Goal: Transaction & Acquisition: Download file/media

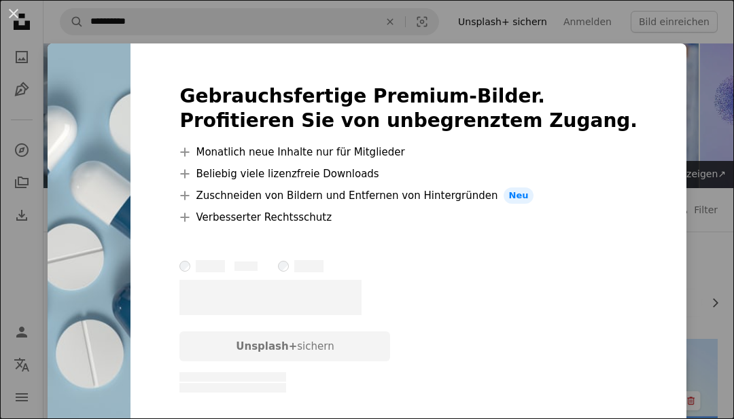
scroll to position [270, 0]
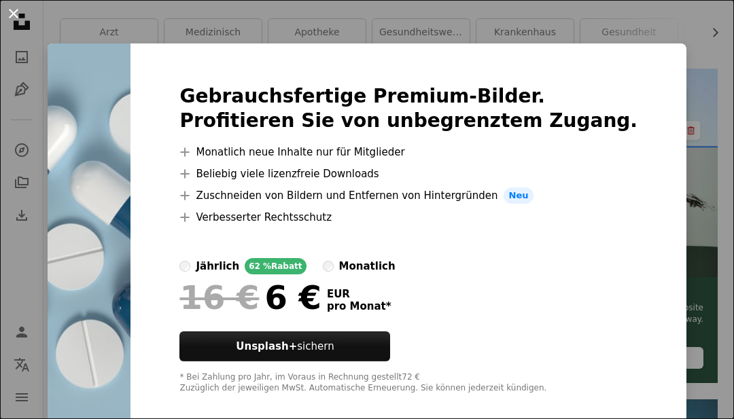
click at [20, 22] on button "An X shape" at bounding box center [13, 13] width 16 height 16
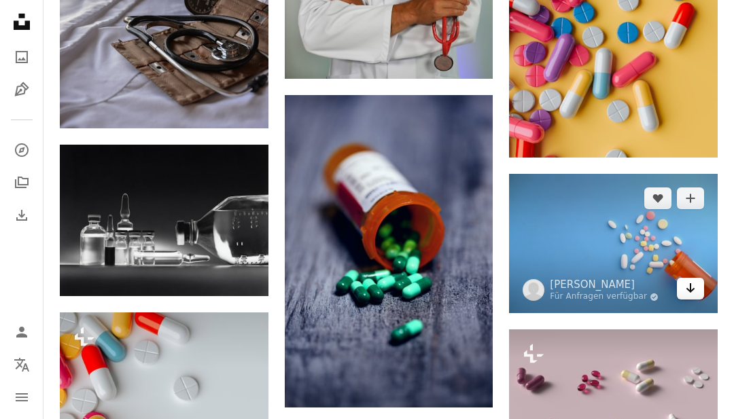
scroll to position [981, 0]
click at [694, 291] on icon "Arrow pointing down" at bounding box center [690, 288] width 11 height 16
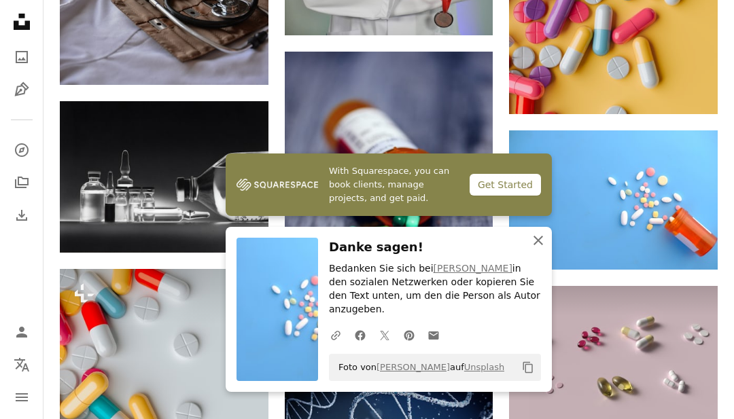
click at [543, 249] on icon "An X shape" at bounding box center [538, 240] width 16 height 16
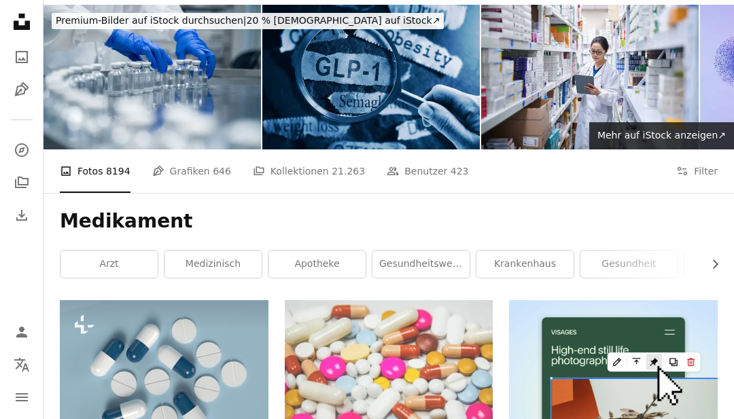
scroll to position [0, 0]
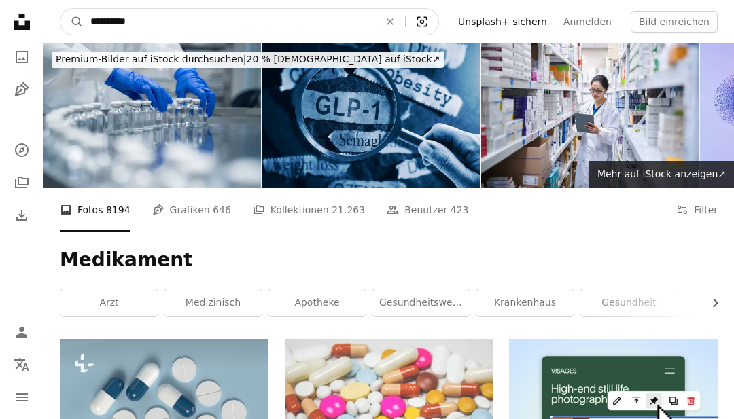
click at [421, 20] on icon "Visual search" at bounding box center [422, 22] width 33 height 14
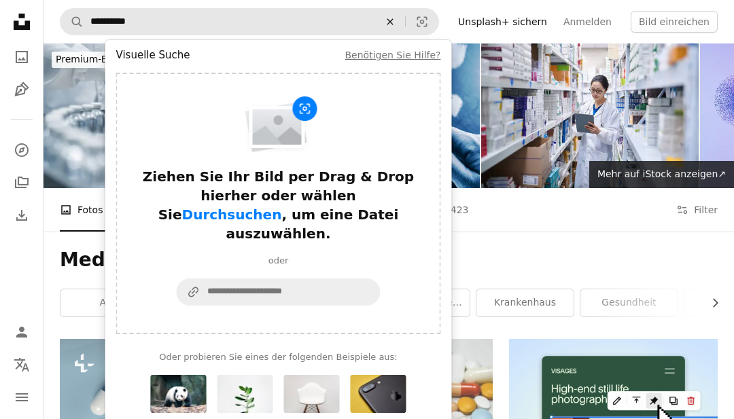
click at [393, 27] on icon "An X shape" at bounding box center [390, 21] width 30 height 11
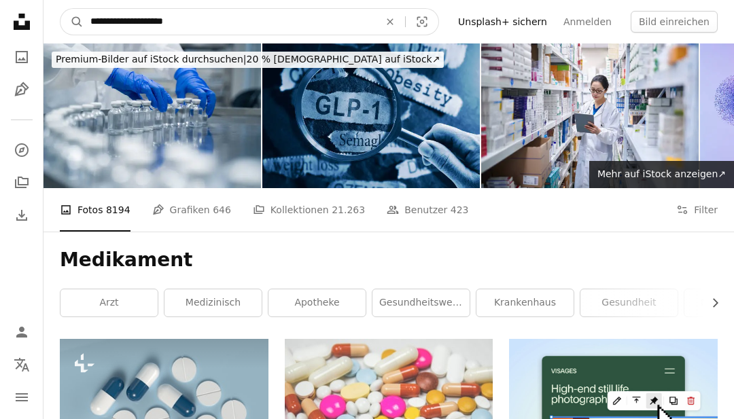
type input "**********"
click at [72, 22] on button "A magnifying glass" at bounding box center [71, 22] width 23 height 26
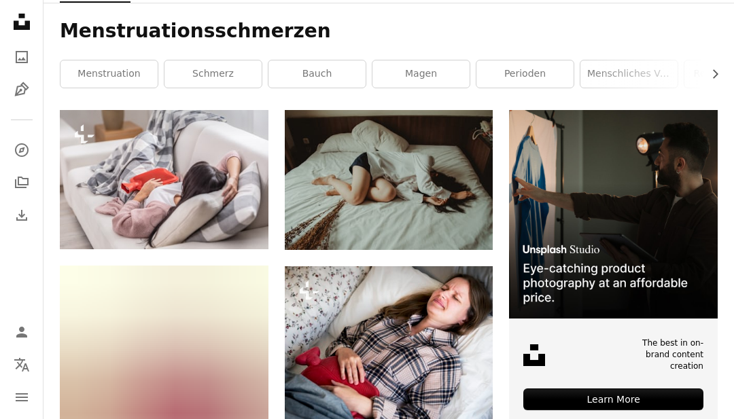
scroll to position [211, 0]
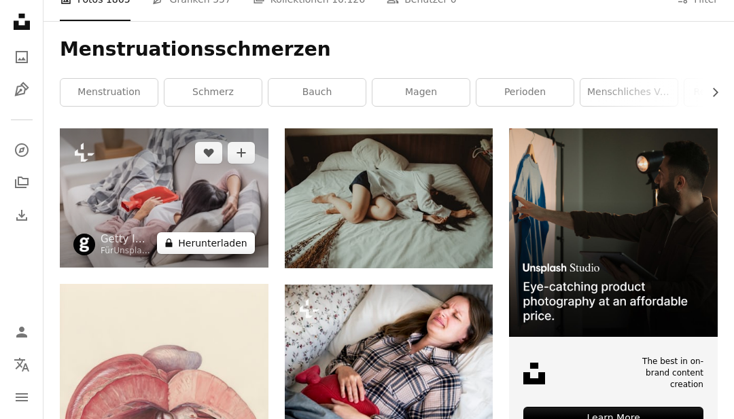
click at [230, 239] on button "A lock Herunterladen" at bounding box center [205, 243] width 97 height 22
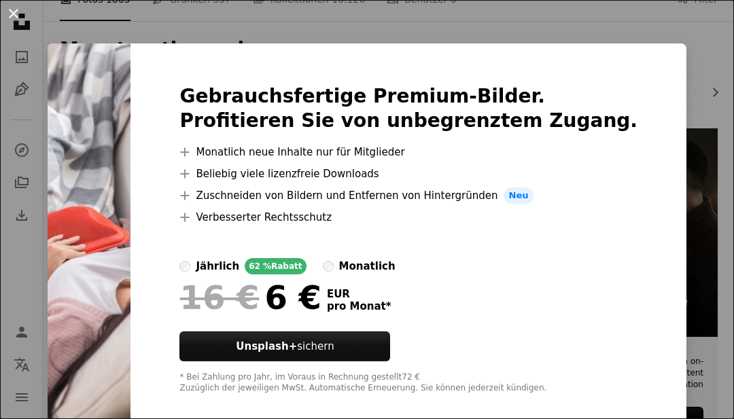
click at [22, 22] on button "An X shape" at bounding box center [13, 13] width 16 height 16
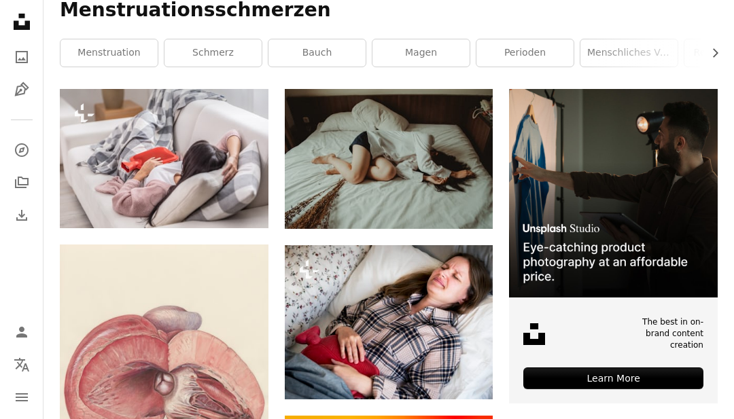
scroll to position [253, 0]
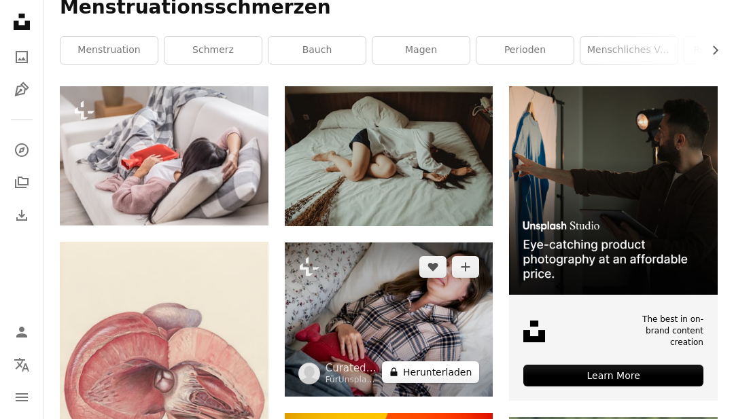
click at [457, 370] on button "A lock Herunterladen" at bounding box center [430, 373] width 97 height 22
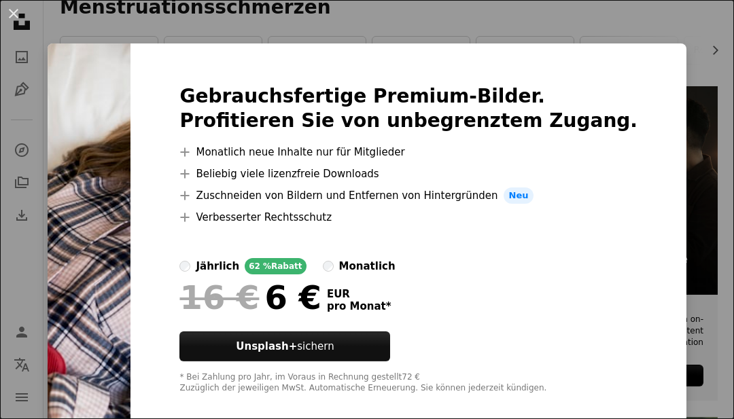
click at [694, 49] on div "An X shape Gebrauchsfertige Premium-Bilder. Profitieren Sie von unbegrenztem Zu…" at bounding box center [367, 209] width 734 height 419
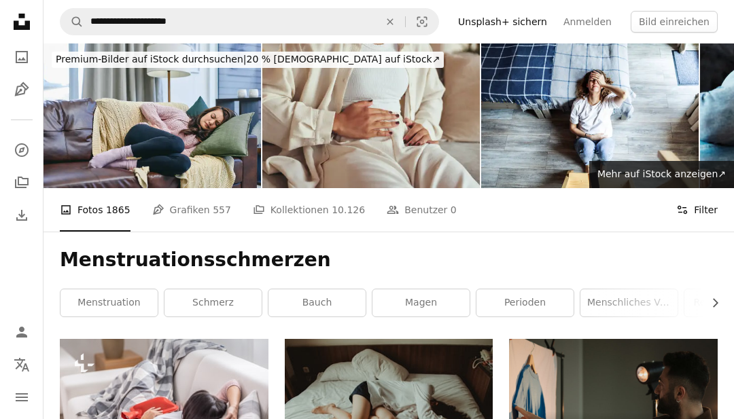
click at [692, 211] on button "Filters Filter" at bounding box center [696, 209] width 41 height 43
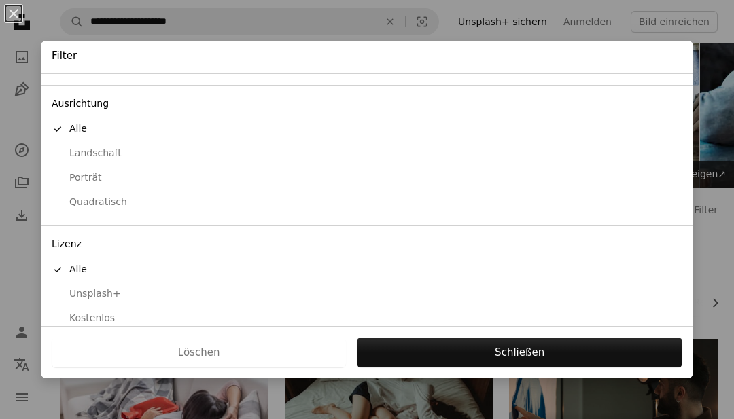
click at [111, 314] on div "Kostenlos" at bounding box center [367, 319] width 631 height 14
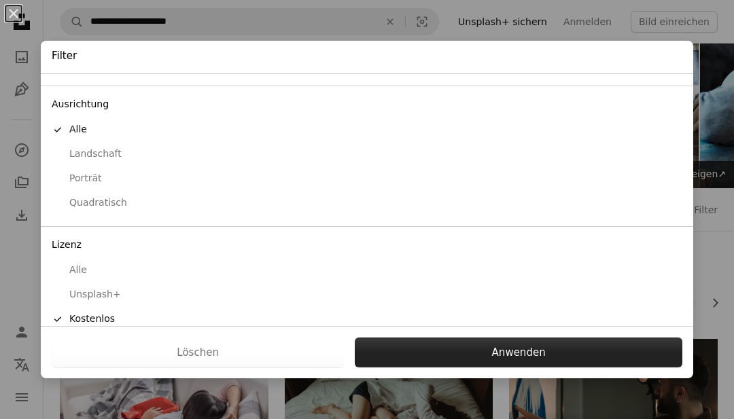
click at [515, 364] on button "Anwenden" at bounding box center [519, 353] width 328 height 30
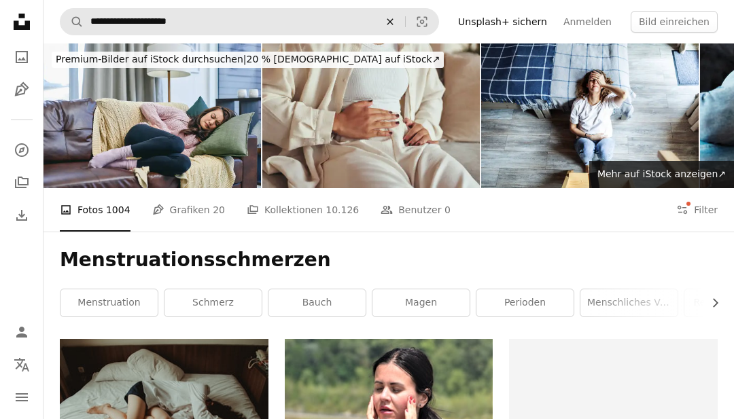
click at [390, 16] on icon "An X shape" at bounding box center [390, 21] width 30 height 11
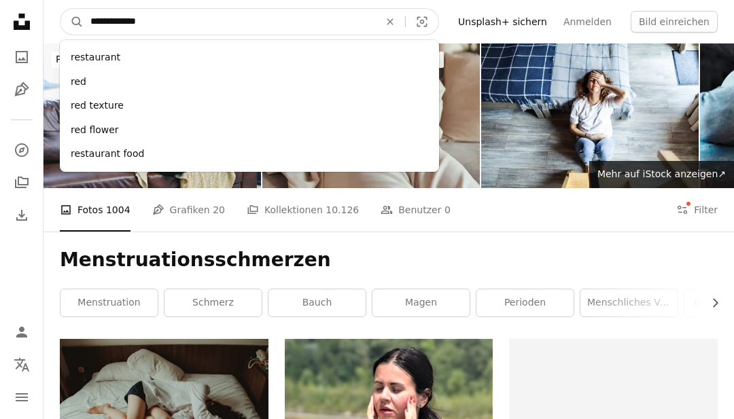
type input "**********"
click at [72, 22] on button "A magnifying glass" at bounding box center [71, 22] width 23 height 26
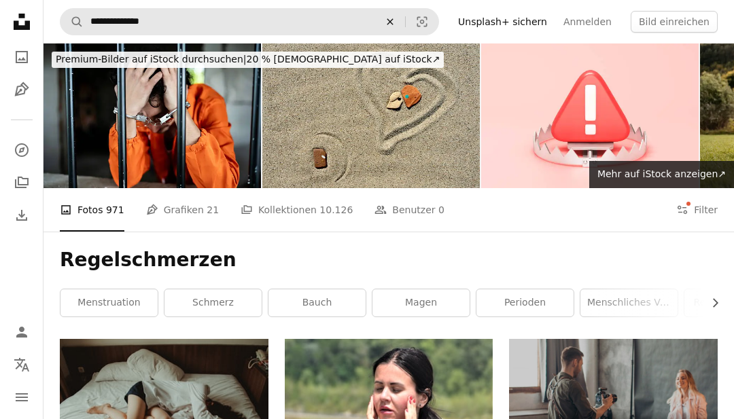
click at [396, 20] on icon "An X shape" at bounding box center [390, 21] width 30 height 11
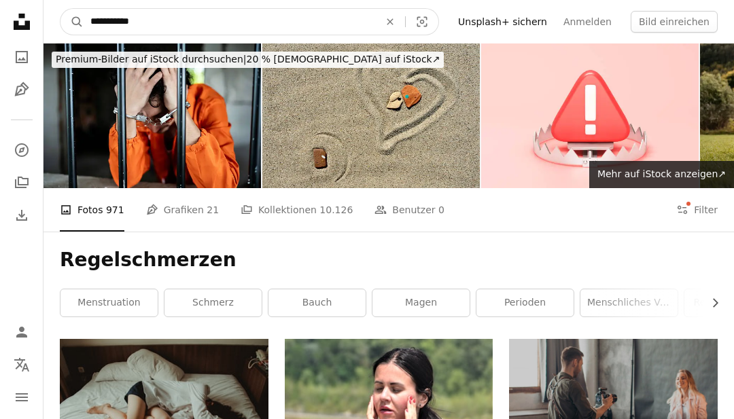
type input "**********"
click at [72, 22] on button "A magnifying glass" at bounding box center [71, 22] width 23 height 26
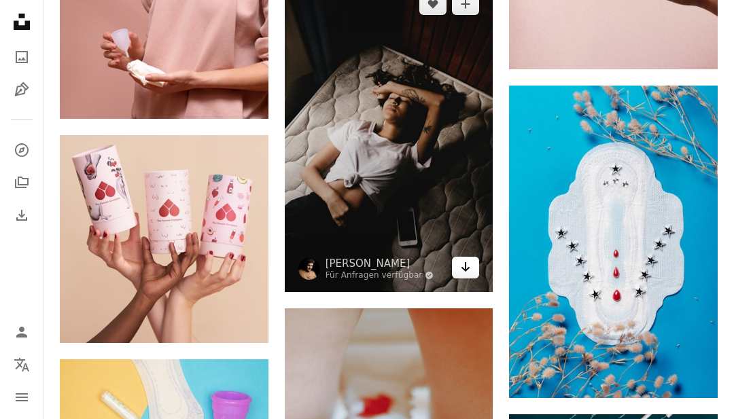
scroll to position [913, 0]
click at [465, 268] on icon "Arrow pointing down" at bounding box center [465, 267] width 11 height 16
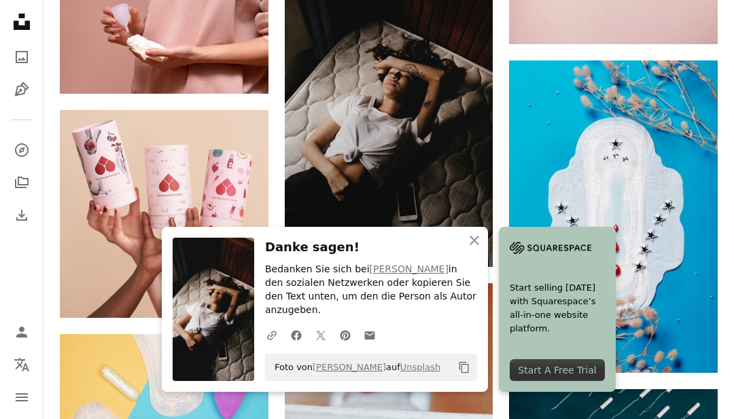
scroll to position [938, 0]
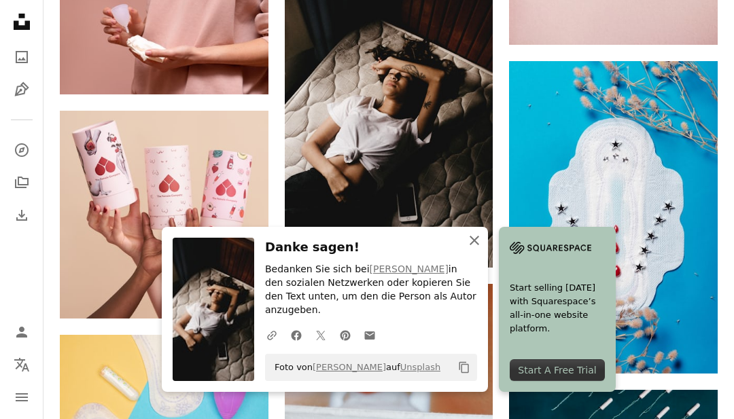
click at [474, 245] on icon "button" at bounding box center [475, 241] width 10 height 10
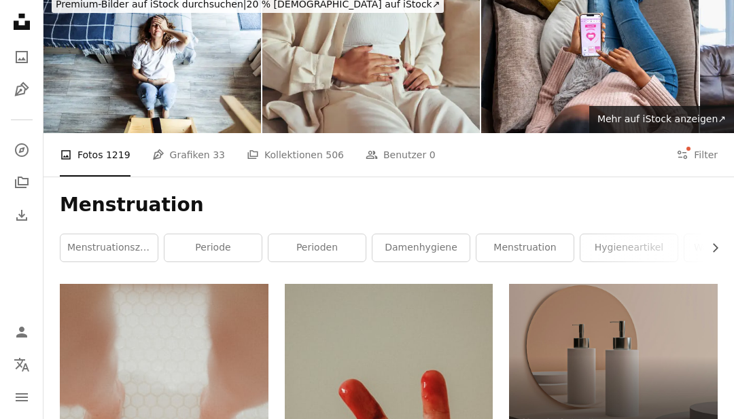
scroll to position [0, 0]
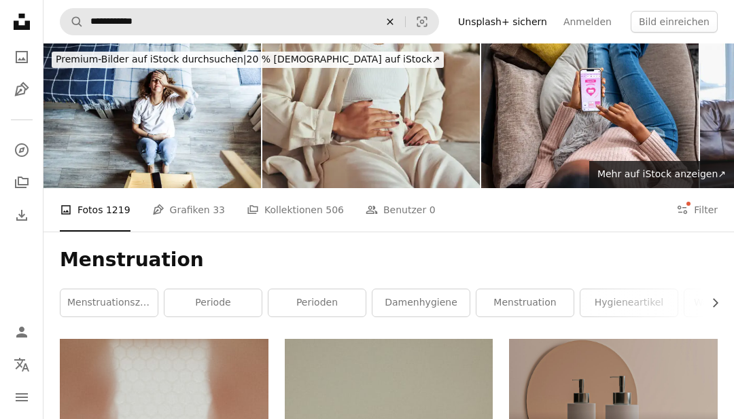
click at [402, 12] on button "An X shape" at bounding box center [390, 22] width 30 height 26
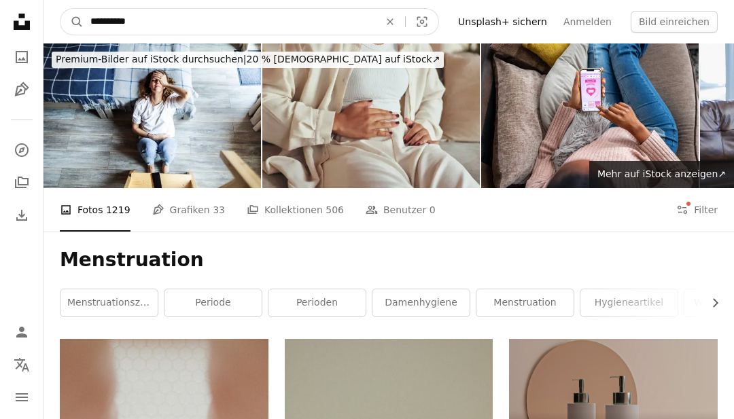
type input "**********"
click at [72, 22] on button "A magnifying glass" at bounding box center [71, 22] width 23 height 26
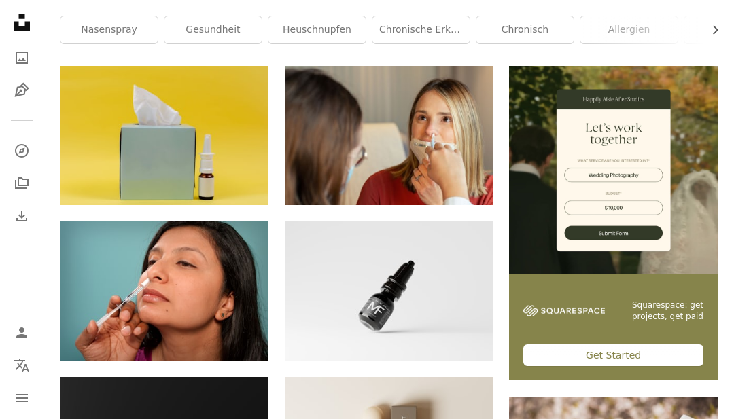
scroll to position [273, 0]
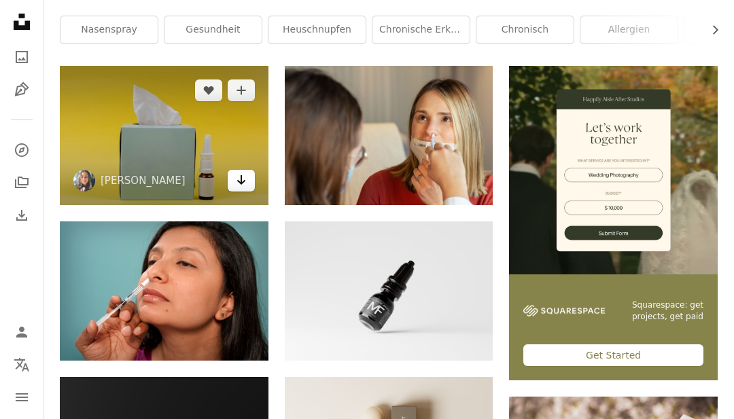
click at [245, 177] on icon "Arrow pointing down" at bounding box center [241, 180] width 11 height 16
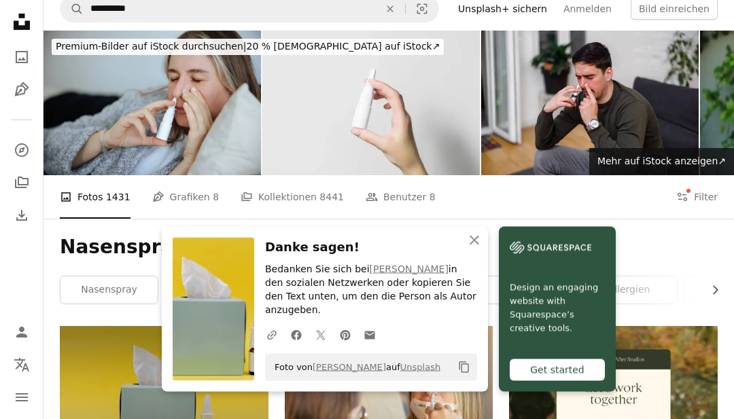
scroll to position [0, 0]
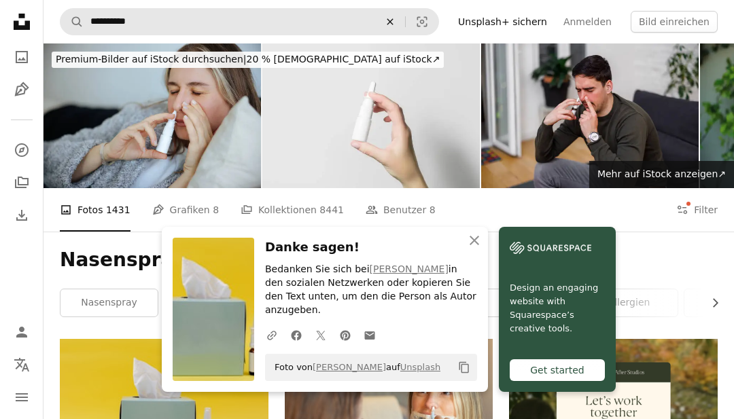
click at [405, 9] on button "An X shape" at bounding box center [390, 22] width 30 height 26
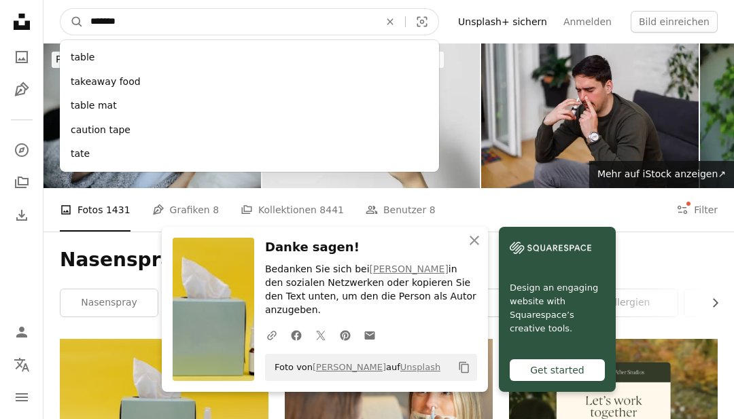
type input "********"
click at [72, 22] on button "A magnifying glass" at bounding box center [71, 22] width 23 height 26
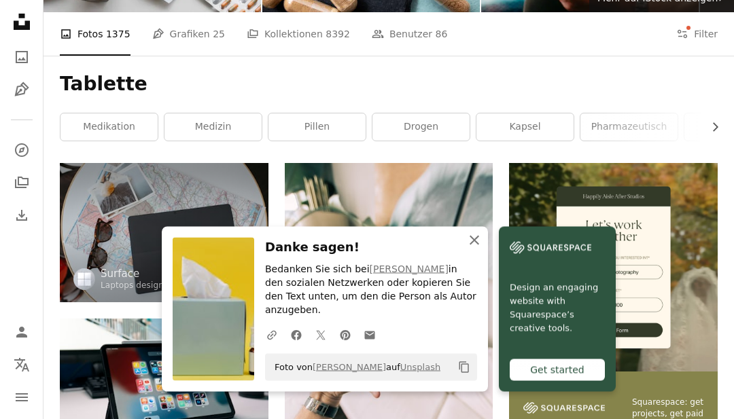
scroll to position [175, 0]
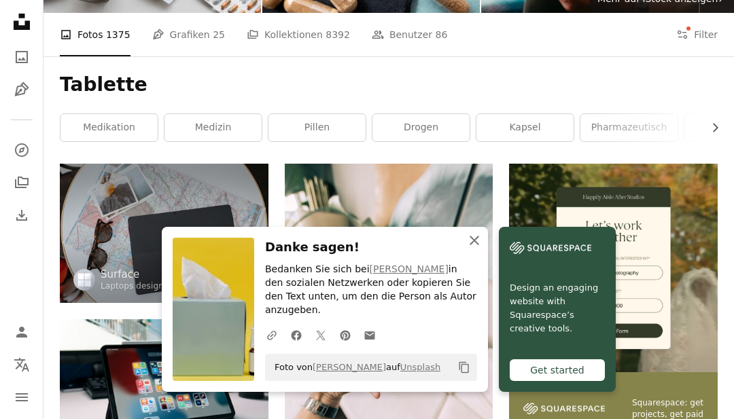
click at [473, 249] on icon "An X shape" at bounding box center [474, 240] width 16 height 16
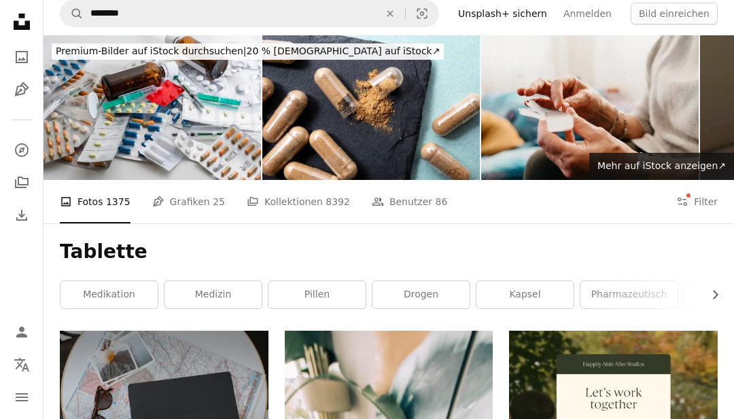
scroll to position [0, 0]
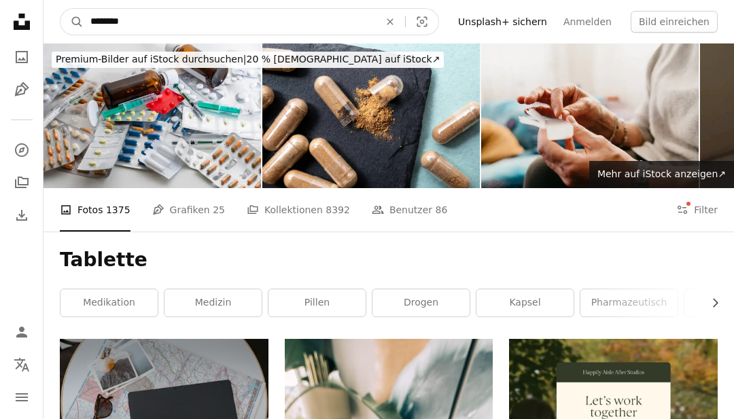
click at [336, 13] on input "********" at bounding box center [230, 22] width 292 height 26
type input "*********"
click at [72, 22] on button "A magnifying glass" at bounding box center [71, 22] width 23 height 26
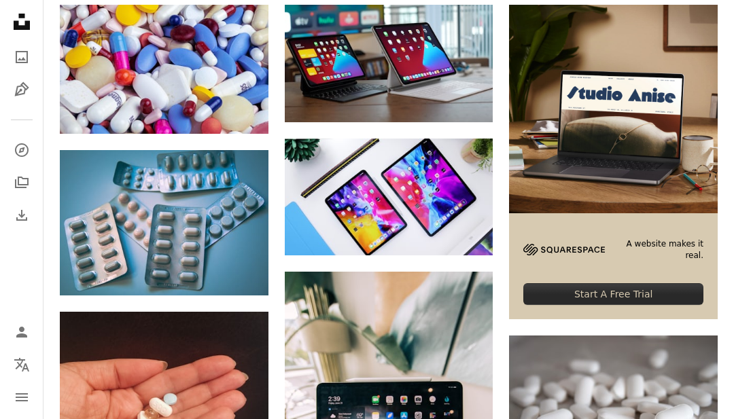
scroll to position [336, 0]
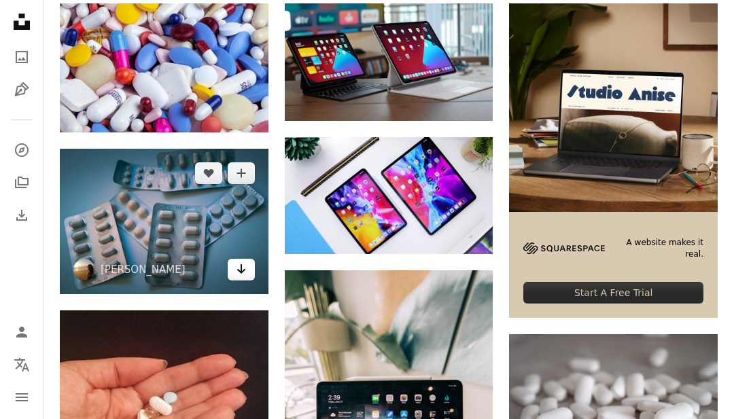
click at [250, 270] on link "Arrow pointing down" at bounding box center [241, 270] width 27 height 22
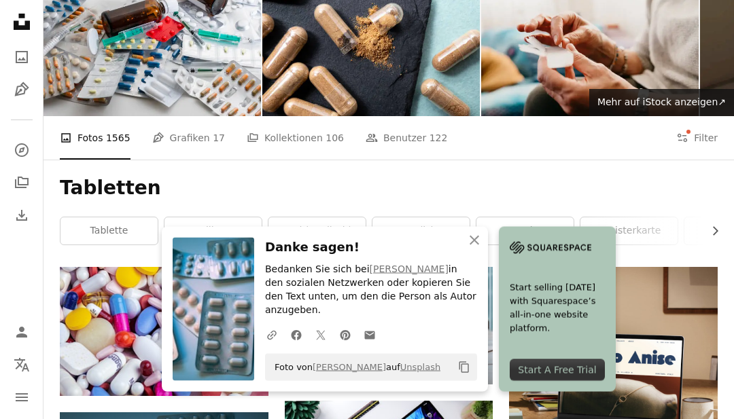
scroll to position [0, 0]
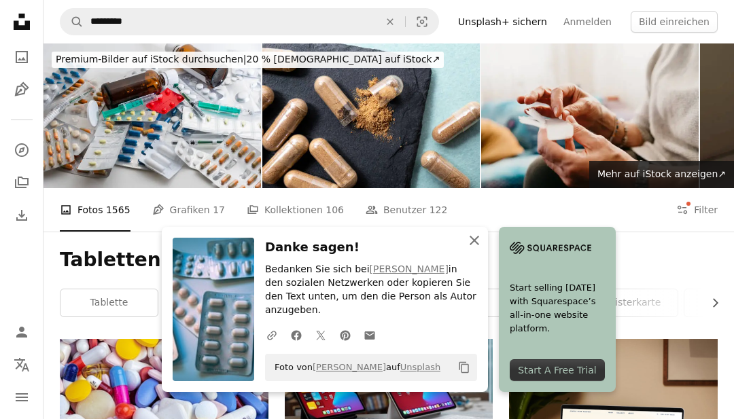
click at [465, 251] on button "An X shape Schließen" at bounding box center [474, 240] width 27 height 27
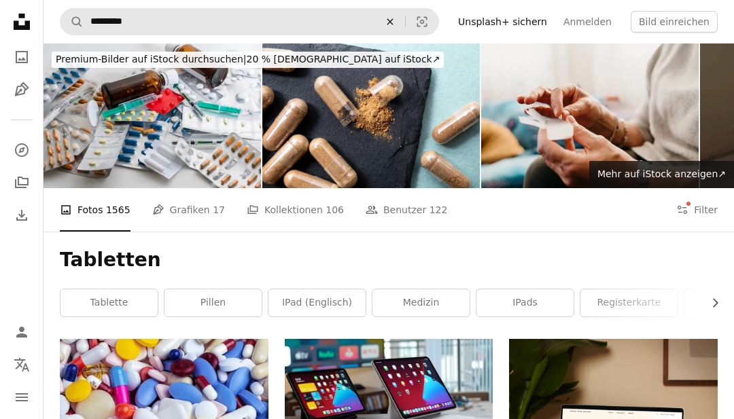
click at [405, 27] on button "An X shape" at bounding box center [390, 22] width 30 height 26
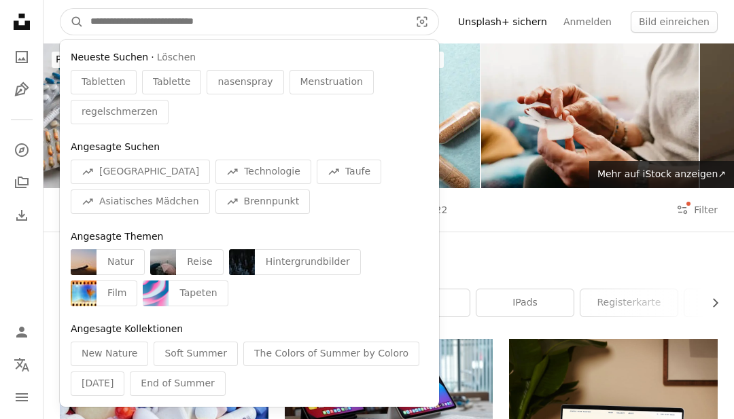
type input "*"
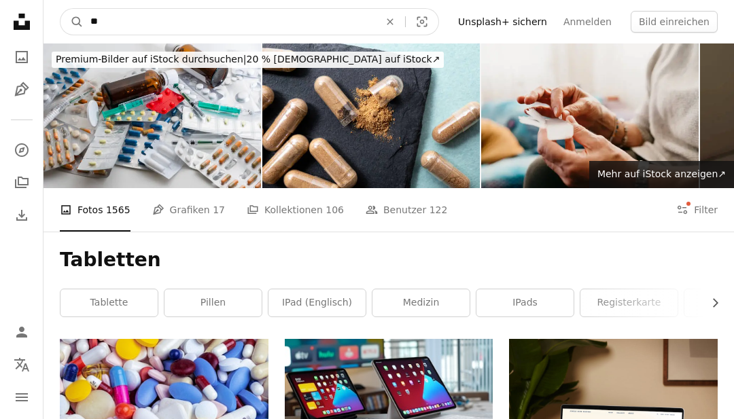
type input "*"
type input "**********"
click at [72, 22] on button "A magnifying glass" at bounding box center [71, 22] width 23 height 26
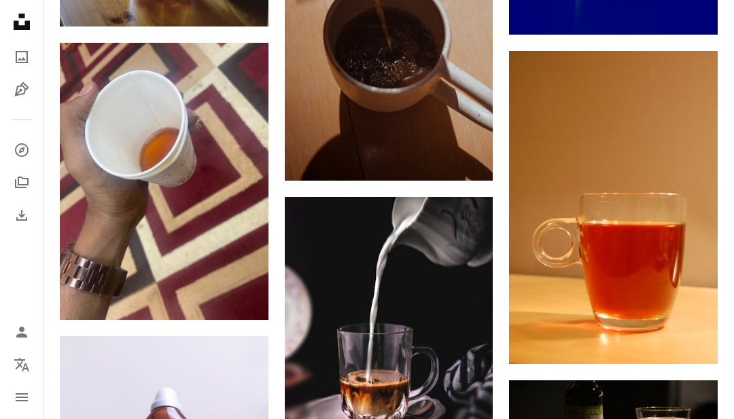
scroll to position [1592, 0]
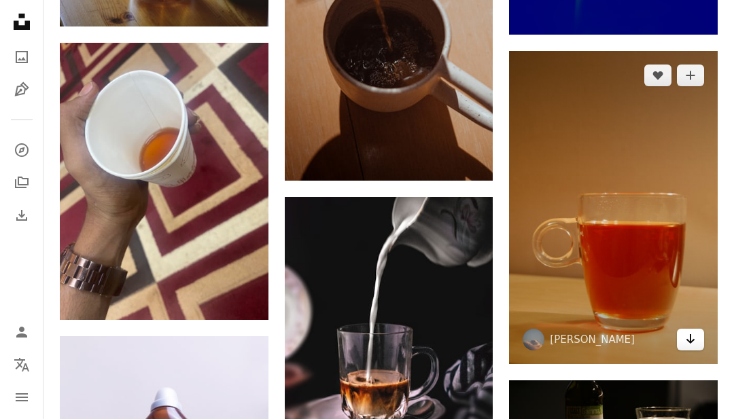
click at [694, 338] on icon "Arrow pointing down" at bounding box center [690, 339] width 11 height 16
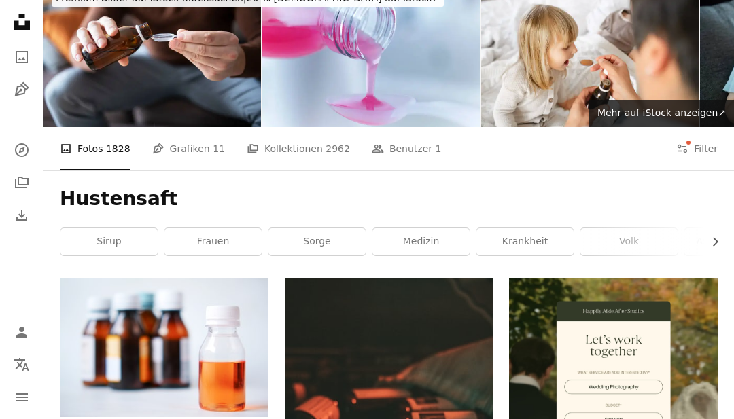
scroll to position [0, 0]
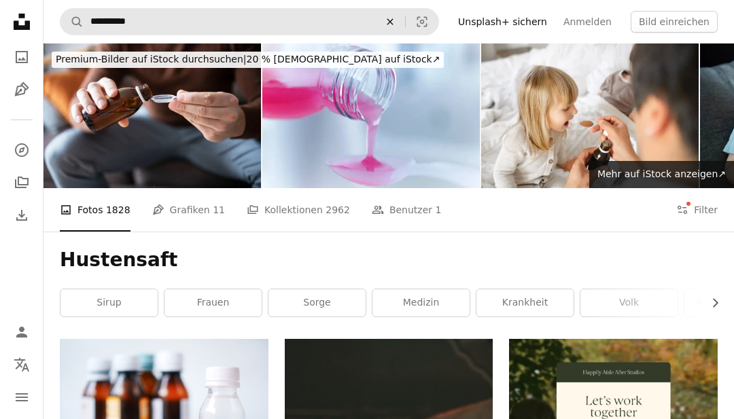
click at [393, 20] on icon "Finden Sie Bildmaterial auf der ganzen Webseite" at bounding box center [390, 21] width 6 height 6
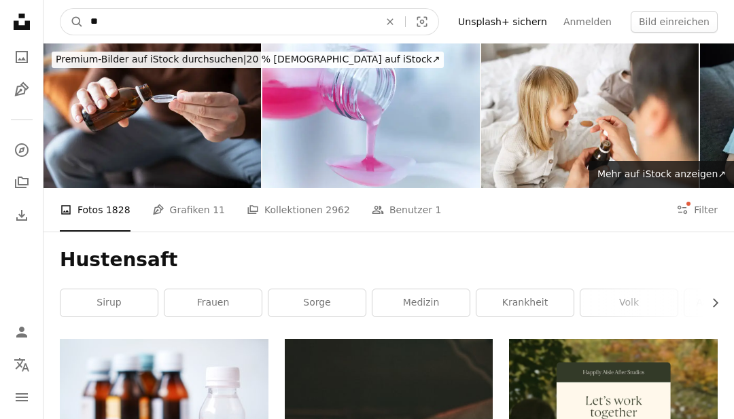
type input "*"
type input "********"
click at [72, 22] on button "A magnifying glass" at bounding box center [71, 22] width 23 height 26
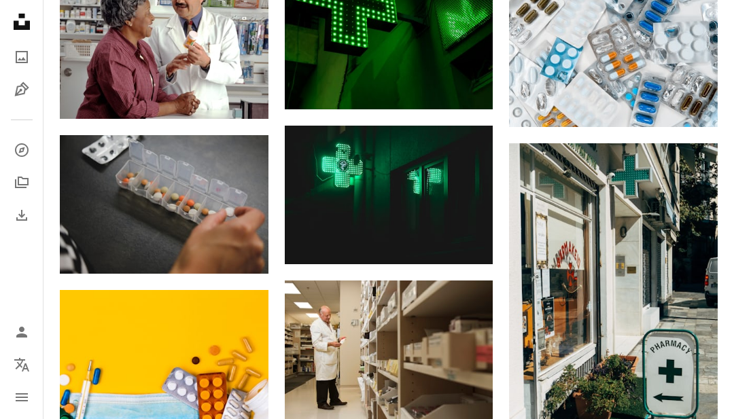
scroll to position [838, 0]
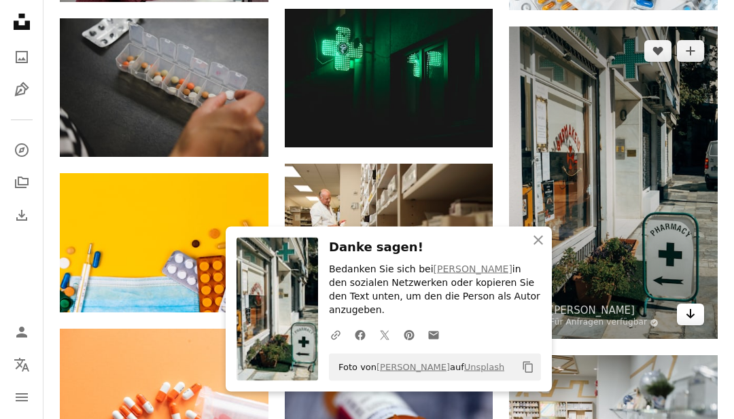
scroll to position [953, 0]
click at [691, 314] on icon "Herunterladen" at bounding box center [690, 314] width 9 height 10
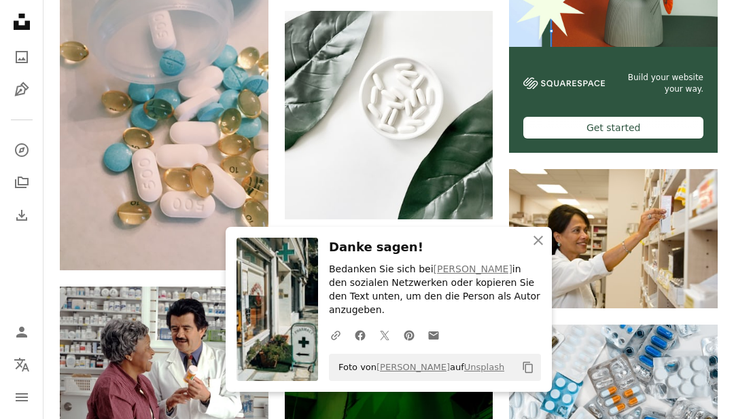
scroll to position [475, 0]
